Goal: Information Seeking & Learning: Find specific fact

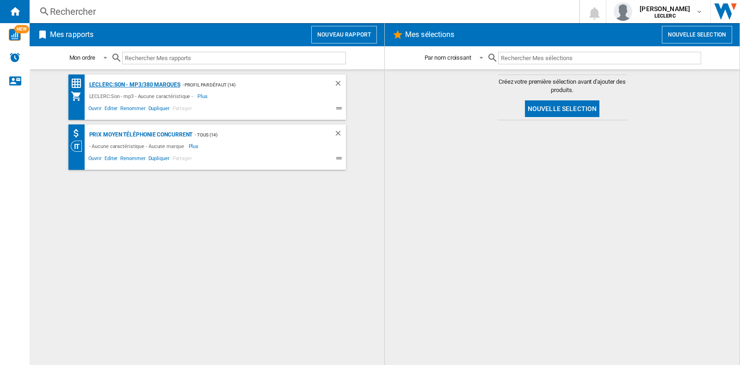
click at [130, 83] on div "LECLERC:Son - mp3/380 marques" at bounding box center [133, 85] width 93 height 12
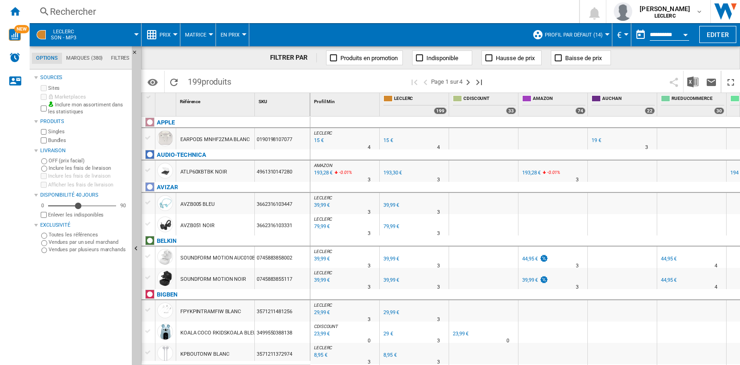
click at [124, 12] on div "Rechercher" at bounding box center [302, 11] width 505 height 13
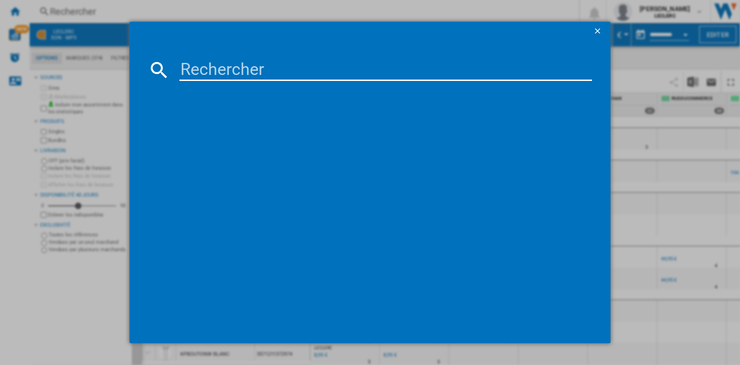
click at [246, 73] on input at bounding box center [386, 70] width 413 height 22
paste input "3760206484512"
type input "3760206484512"
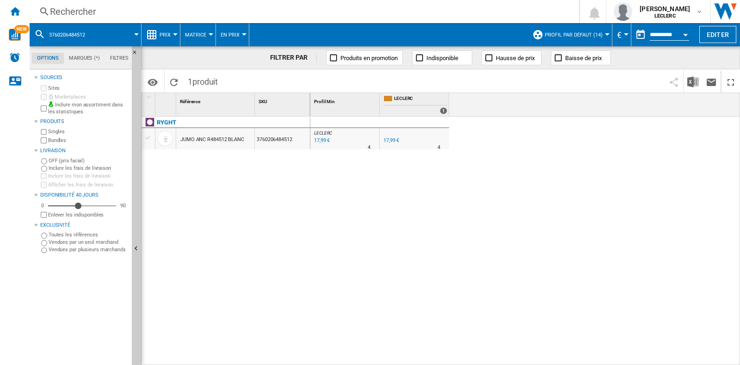
click at [391, 140] on div "17,99 €" at bounding box center [392, 140] width 16 height 6
click at [174, 15] on div "Rechercher" at bounding box center [302, 11] width 505 height 13
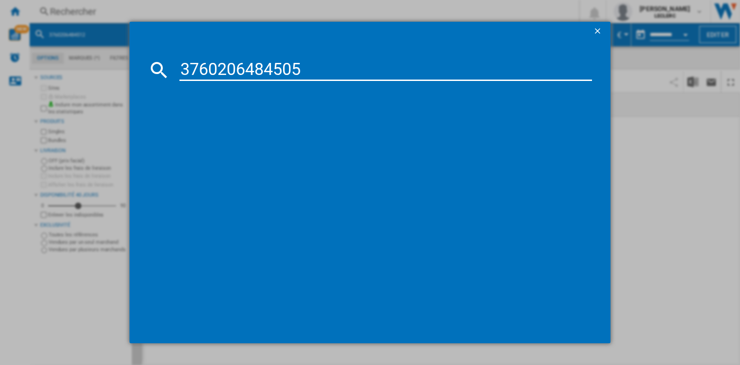
type input "3760206484505"
